Goal: Navigation & Orientation: Find specific page/section

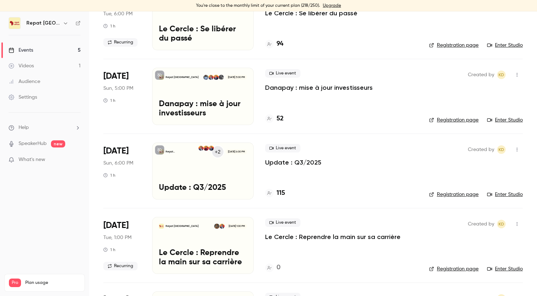
scroll to position [81, 0]
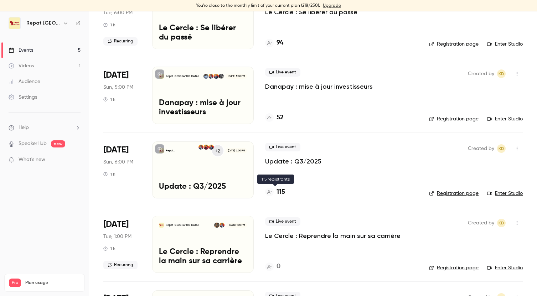
click at [278, 189] on h4 "115" at bounding box center [281, 193] width 9 height 10
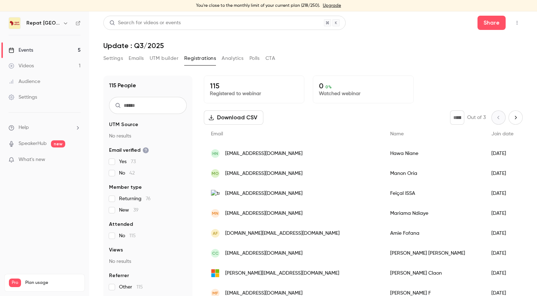
scroll to position [31, 0]
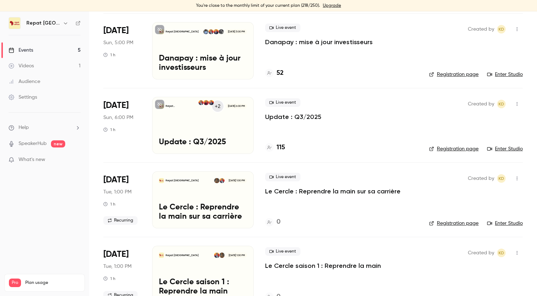
scroll to position [145, 0]
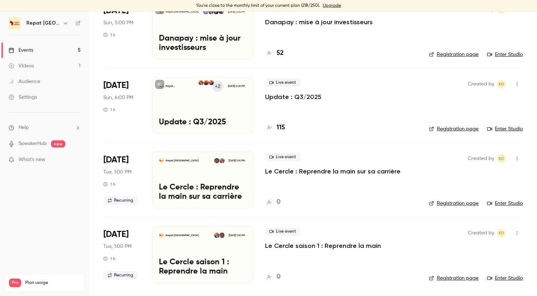
click at [26, 67] on div "Videos" at bounding box center [21, 65] width 25 height 7
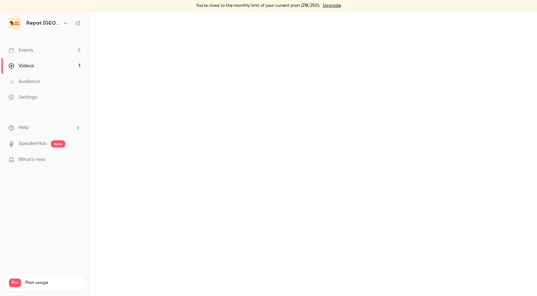
click at [21, 49] on div "Events" at bounding box center [21, 50] width 25 height 7
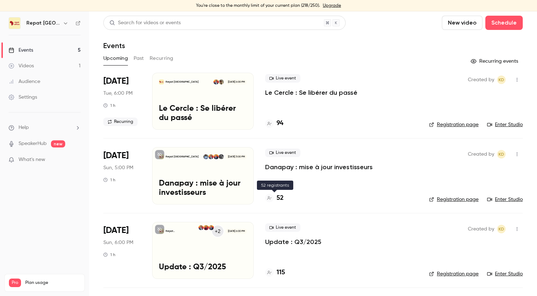
click at [282, 201] on h4 "52" at bounding box center [280, 199] width 7 height 10
